Goal: Find specific page/section: Locate a particular part of the current website

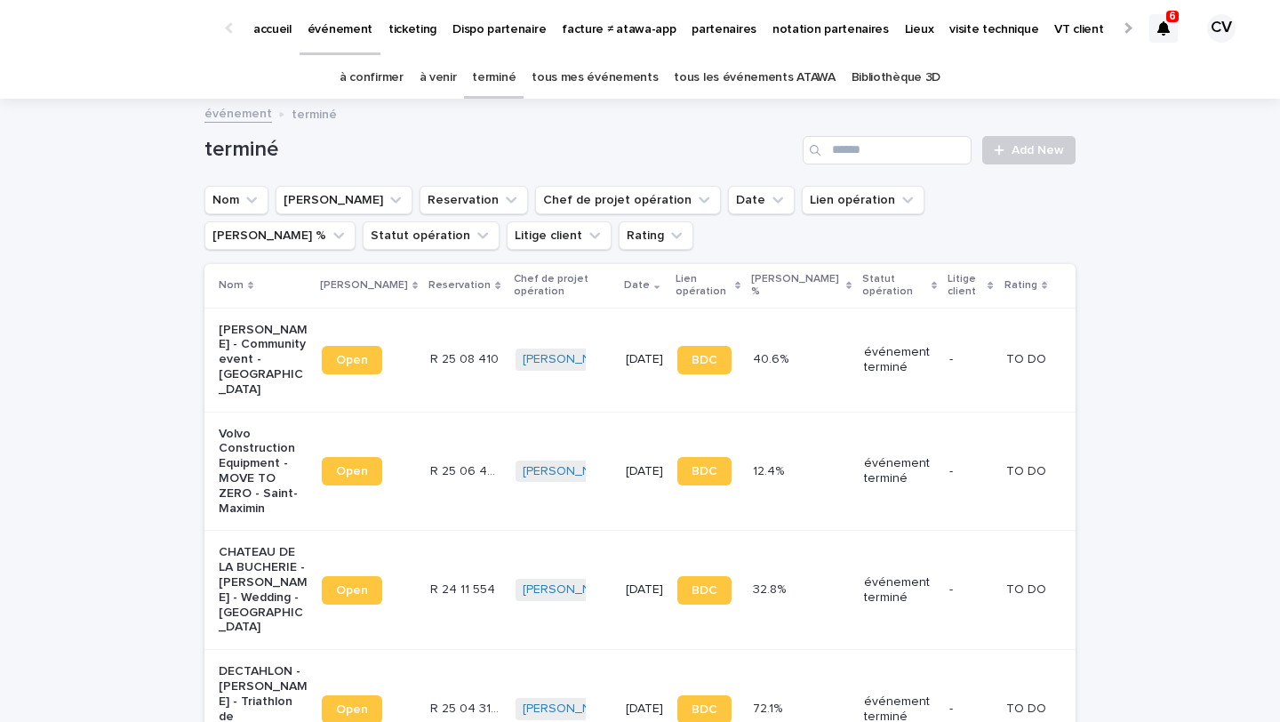
click at [465, 72] on div "à venir" at bounding box center [437, 78] width 53 height 42
click at [457, 72] on link "à venir" at bounding box center [437, 78] width 37 height 42
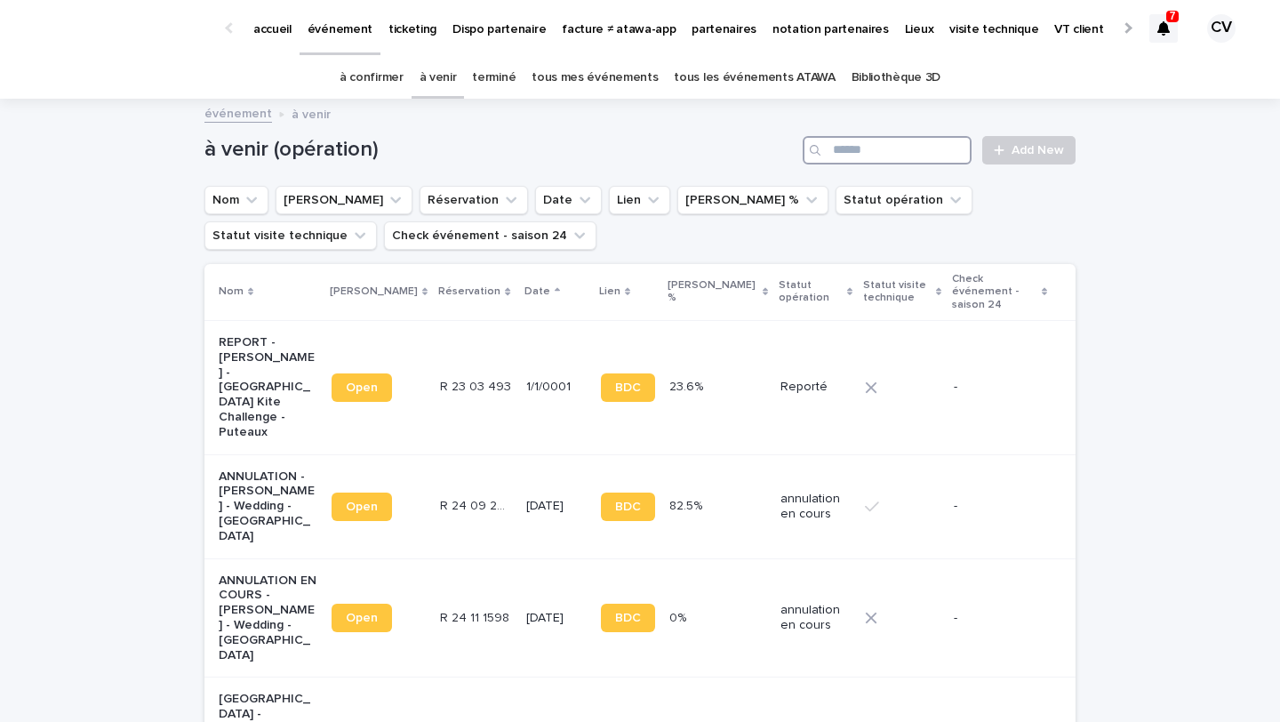
click at [920, 158] on input "Search" at bounding box center [886, 150] width 169 height 28
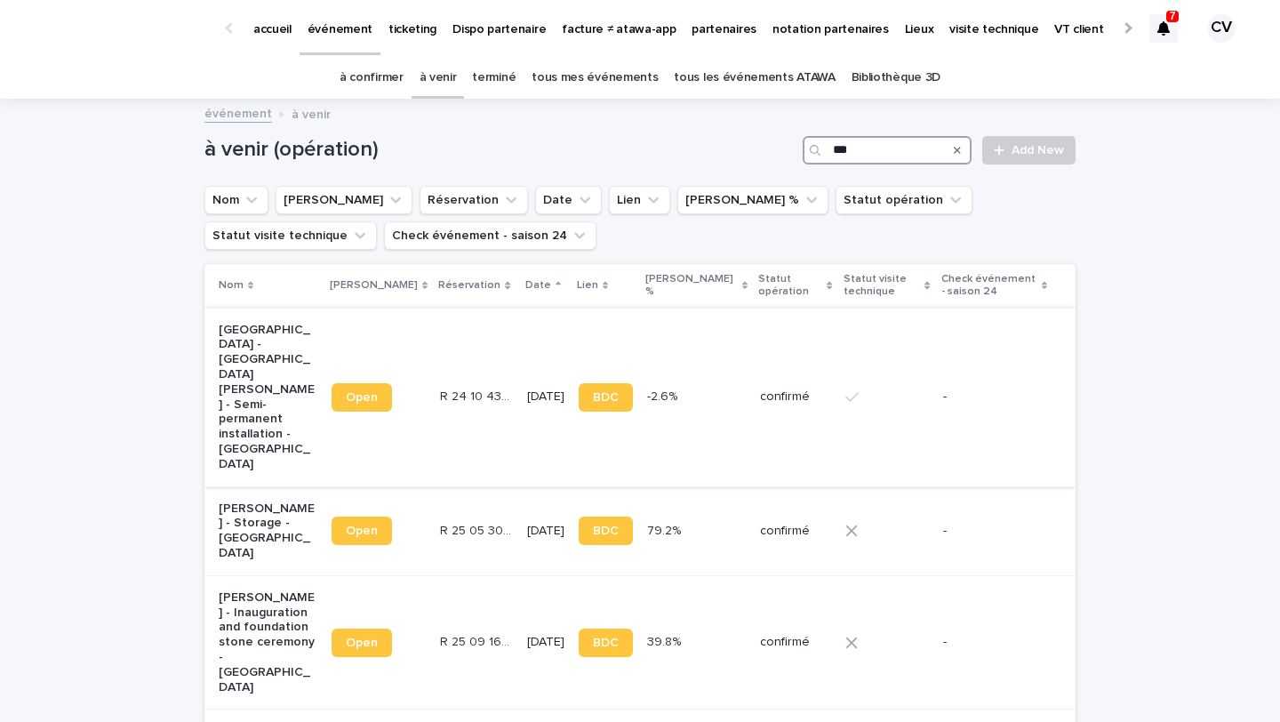
type input "***"
click at [268, 365] on p "[GEOGRAPHIC_DATA] - [GEOGRAPHIC_DATA][PERSON_NAME] - Semi-permanent installatio…" at bounding box center [268, 397] width 99 height 149
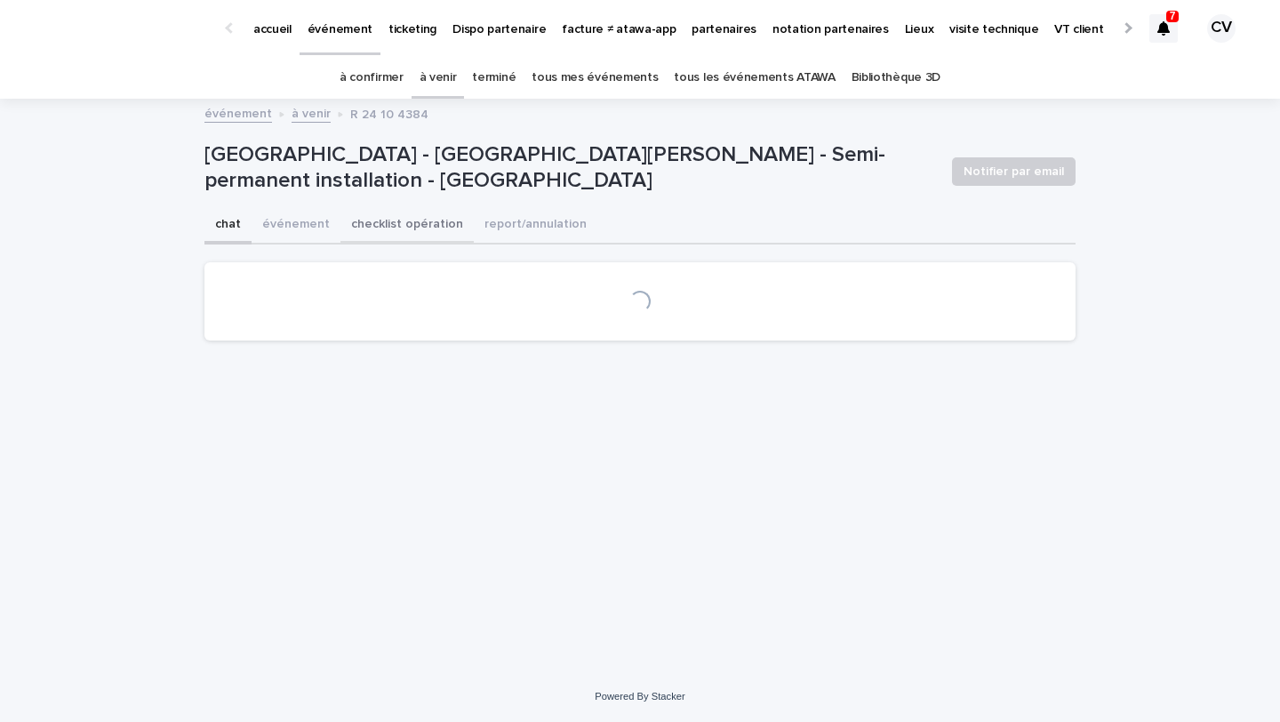
click at [403, 235] on button "checklist opération" at bounding box center [406, 225] width 133 height 37
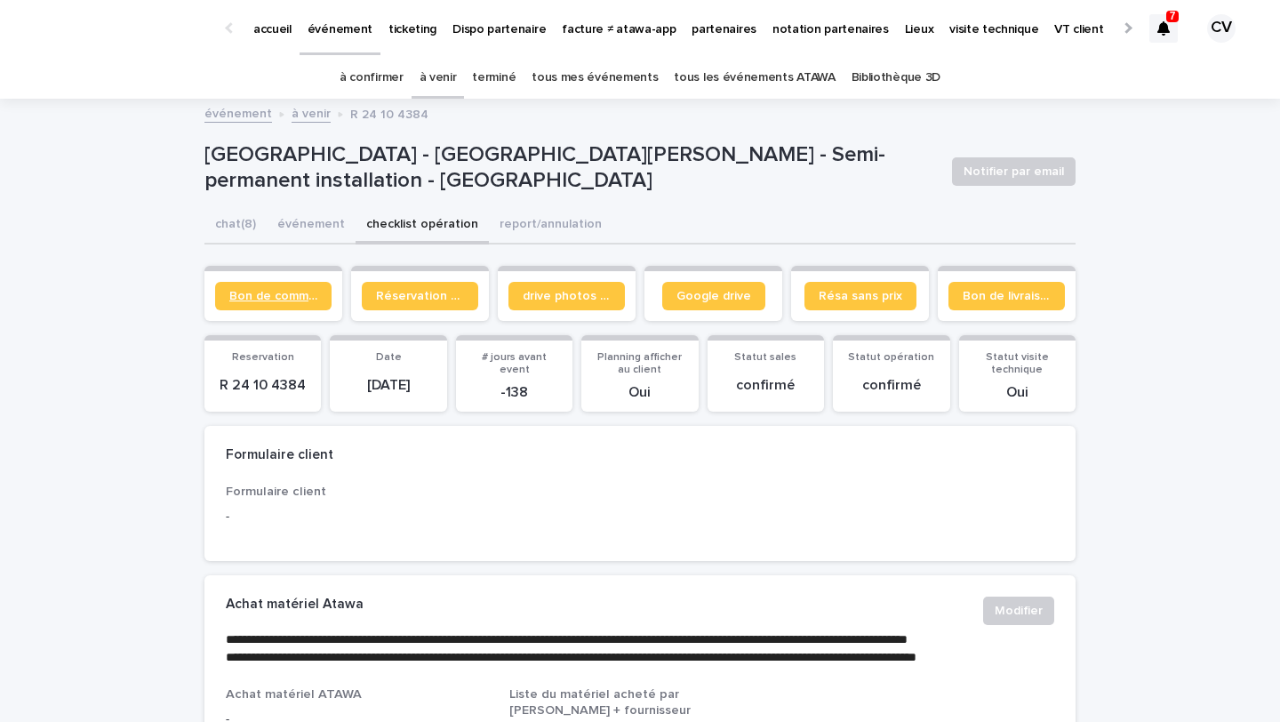
click at [261, 287] on link "Bon de commande" at bounding box center [273, 296] width 116 height 28
click at [736, 287] on link "Google drive" at bounding box center [713, 296] width 103 height 28
click at [717, 294] on span "Google drive" at bounding box center [713, 296] width 75 height 12
